Goal: Find specific page/section: Find specific page/section

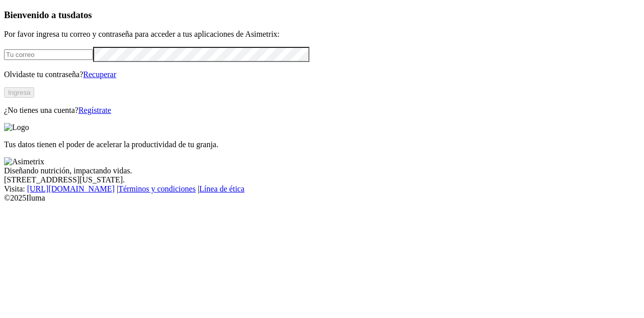
type input "[PERSON_NAME][EMAIL_ADDRESS][DOMAIN_NAME]"
click at [34, 98] on button "Ingresa" at bounding box center [19, 92] width 30 height 11
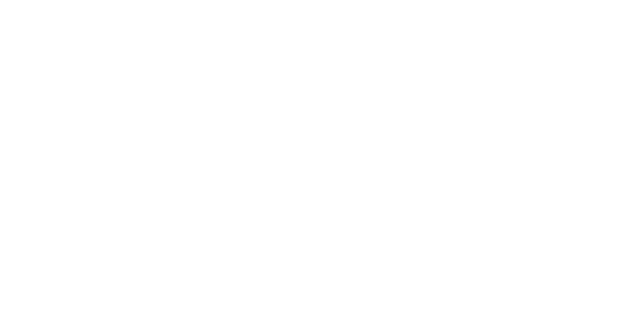
scroll to position [376, 0]
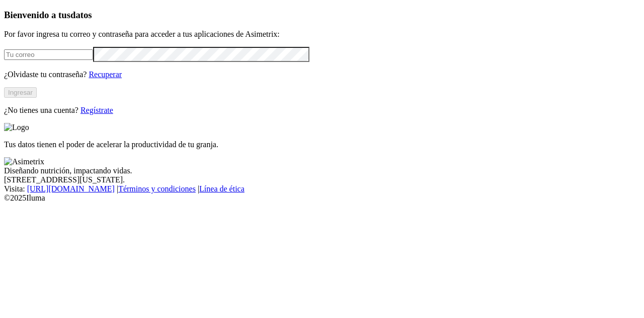
type input "[PERSON_NAME][EMAIL_ADDRESS][DOMAIN_NAME]"
click at [37, 98] on button "Ingresar" at bounding box center [20, 92] width 33 height 11
